Goal: Transaction & Acquisition: Purchase product/service

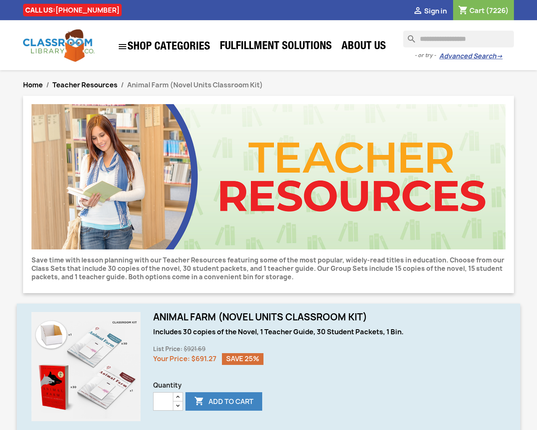
scroll to position [468, 0]
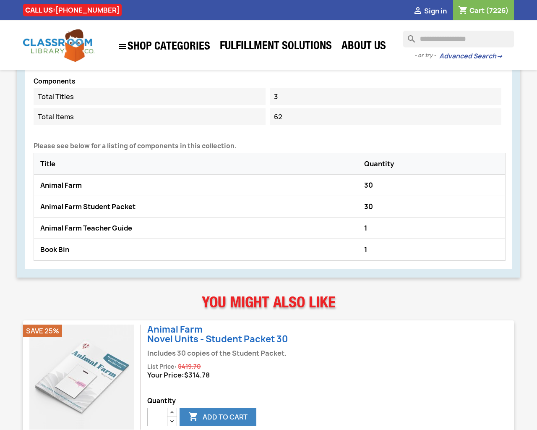
type input "***"
type button "e"
type input "*"
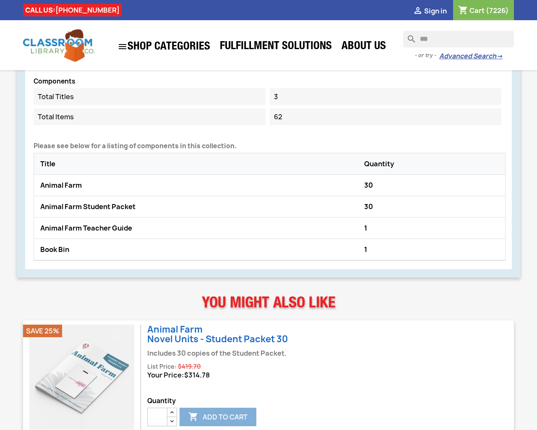
type input "*"
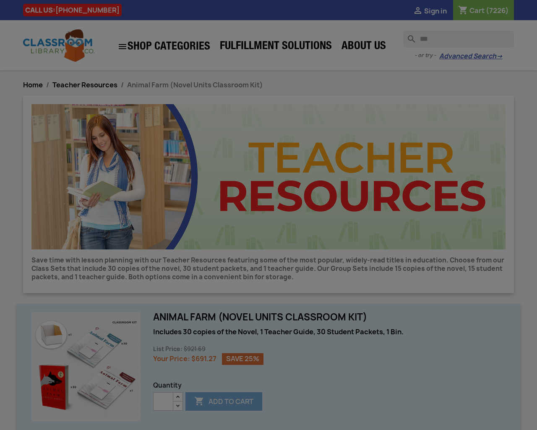
type input "*"
